Goal: Task Accomplishment & Management: Manage account settings

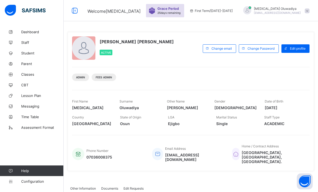
click at [147, 71] on div "Admin Fees Admin" at bounding box center [191, 75] width 238 height 17
click at [38, 76] on span "Classes" at bounding box center [42, 74] width 42 height 4
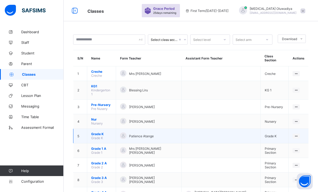
click at [92, 132] on span "Grade K" at bounding box center [101, 134] width 21 height 4
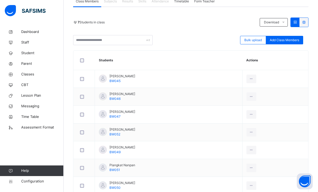
scroll to position [93, 0]
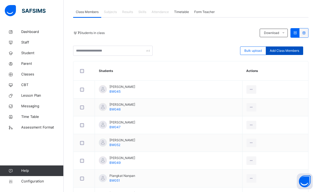
click at [294, 53] on span "Add Class Members" at bounding box center [284, 50] width 29 height 5
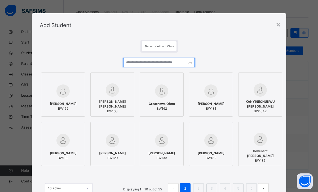
click at [158, 65] on input "text" at bounding box center [159, 62] width 72 height 9
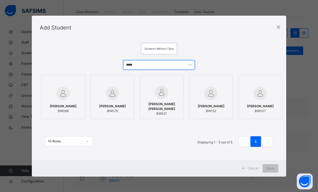
type input "*****"
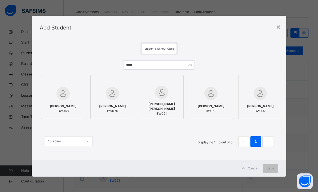
click at [64, 105] on span "[PERSON_NAME]" at bounding box center [63, 106] width 27 height 5
click at [270, 168] on span "Save" at bounding box center [271, 168] width 8 height 5
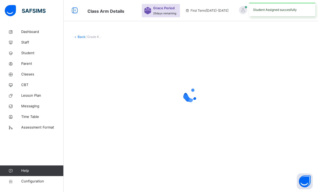
scroll to position [0, 0]
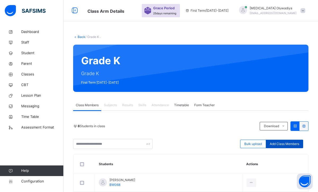
click at [288, 143] on span "Add Class Members" at bounding box center [284, 143] width 29 height 5
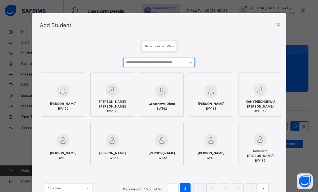
click at [155, 65] on input "text" at bounding box center [159, 62] width 72 height 9
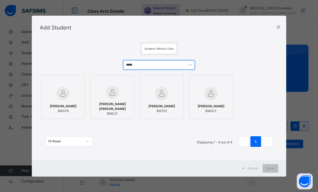
type input "*****"
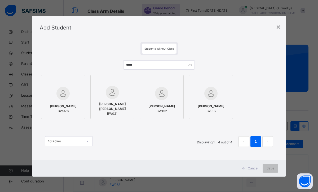
click at [70, 99] on div at bounding box center [63, 93] width 38 height 15
click at [270, 170] on span "Save" at bounding box center [271, 168] width 8 height 5
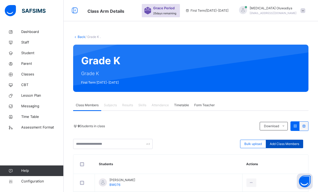
click at [272, 143] on span "Add Class Members" at bounding box center [284, 143] width 29 height 5
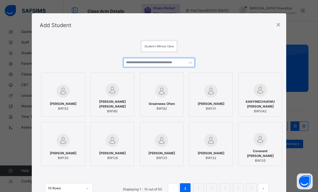
click at [145, 65] on input "text" at bounding box center [159, 62] width 72 height 9
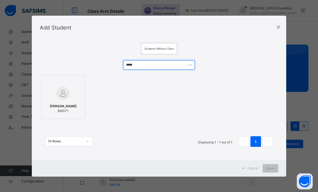
type input "*****"
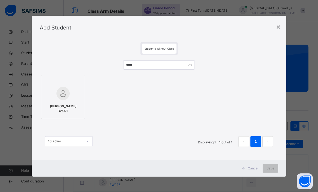
click at [69, 100] on div at bounding box center [63, 93] width 38 height 15
click at [271, 171] on div "Save" at bounding box center [271, 168] width 16 height 8
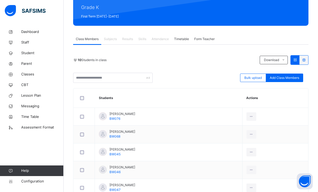
scroll to position [72, 0]
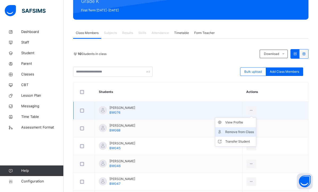
click at [243, 129] on div "Remove from Class" at bounding box center [239, 131] width 29 height 5
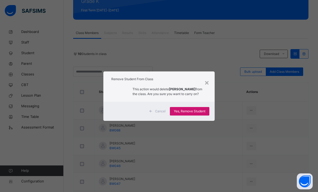
click at [198, 113] on div "Yes, Remove Student" at bounding box center [190, 111] width 40 height 8
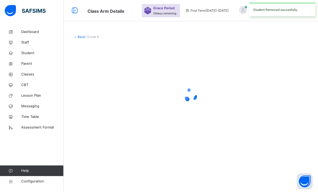
scroll to position [0, 0]
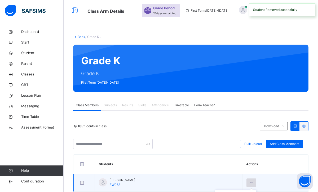
click at [248, 182] on div at bounding box center [252, 182] width 10 height 8
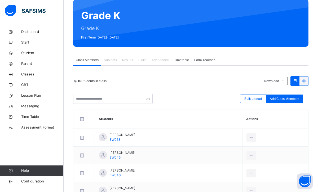
scroll to position [53, 0]
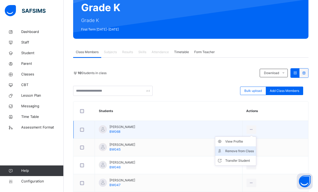
click at [243, 151] on div "Remove from Class" at bounding box center [239, 150] width 29 height 5
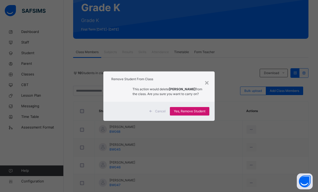
click at [180, 112] on span "Yes, Remove Student" at bounding box center [190, 111] width 32 height 5
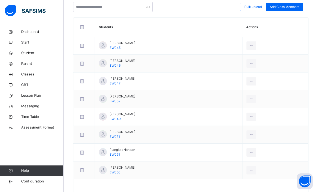
scroll to position [138, 0]
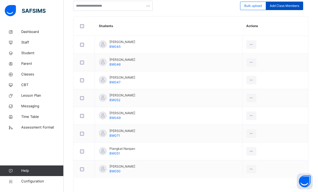
click at [291, 7] on span "Add Class Members" at bounding box center [284, 5] width 29 height 5
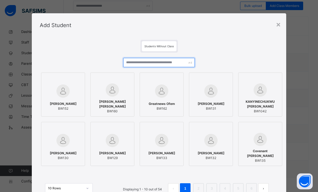
click at [164, 62] on input "text" at bounding box center [159, 62] width 72 height 9
click at [197, 189] on link "2" at bounding box center [198, 188] width 5 height 7
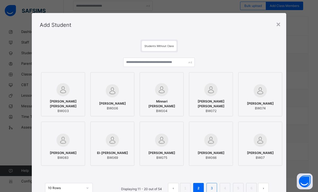
click at [209, 186] on link "3" at bounding box center [211, 188] width 5 height 7
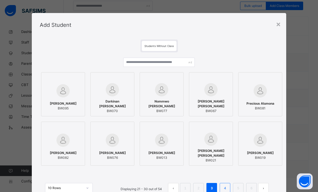
click at [225, 186] on link "4" at bounding box center [225, 188] width 5 height 7
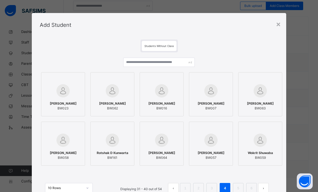
click at [112, 102] on span "[PERSON_NAME]" at bounding box center [112, 103] width 27 height 5
click at [155, 64] on input "text" at bounding box center [159, 62] width 72 height 9
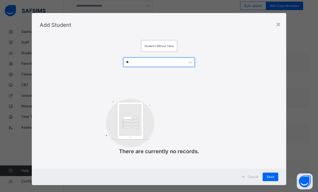
type input "*"
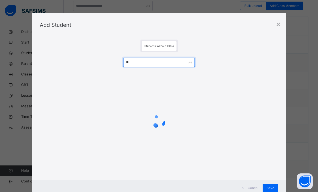
type input "*"
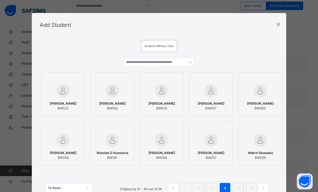
click at [109, 88] on img at bounding box center [112, 90] width 13 height 13
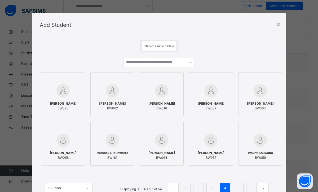
click at [264, 186] on button "next page" at bounding box center [263, 188] width 11 height 11
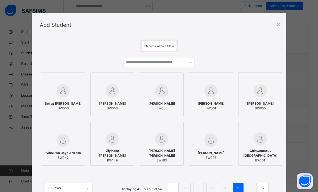
click at [172, 187] on button "prev page" at bounding box center [173, 188] width 11 height 11
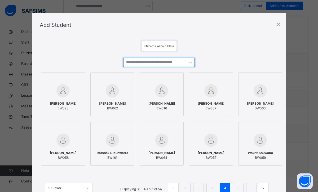
click at [146, 66] on input "text" at bounding box center [159, 62] width 72 height 9
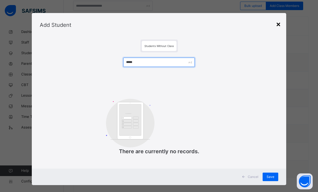
type input "*****"
click at [277, 25] on div "×" at bounding box center [278, 23] width 5 height 11
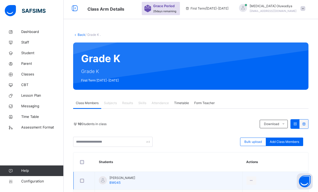
scroll to position [0, 0]
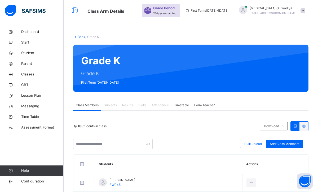
click at [304, 12] on span at bounding box center [303, 10] width 5 height 5
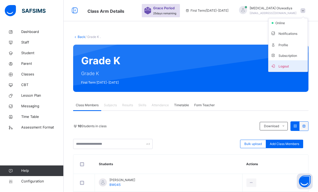
click at [285, 65] on span "Logout" at bounding box center [288, 65] width 35 height 7
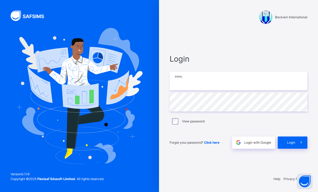
type input "**********"
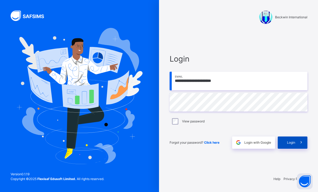
click at [293, 143] on span "Login" at bounding box center [291, 142] width 8 height 5
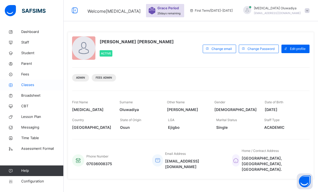
click at [39, 83] on span "Classes" at bounding box center [42, 84] width 42 height 5
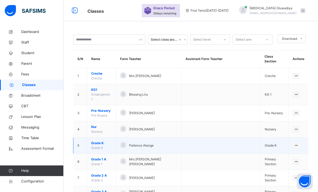
click at [102, 141] on span "Grade K" at bounding box center [101, 143] width 21 height 5
